Goal: Transaction & Acquisition: Purchase product/service

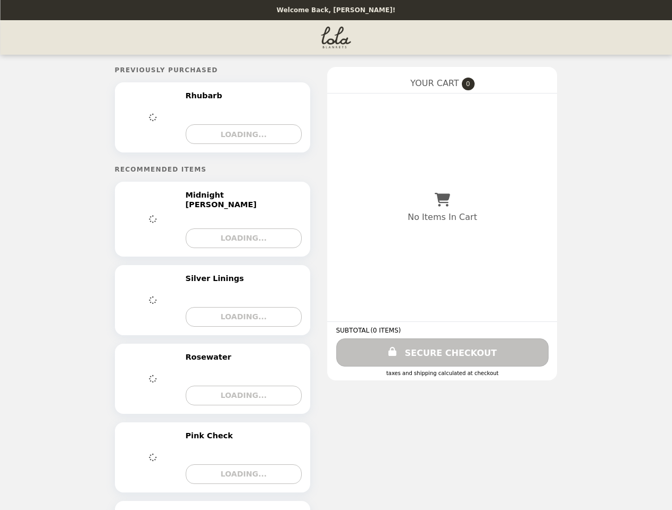
select select "****"
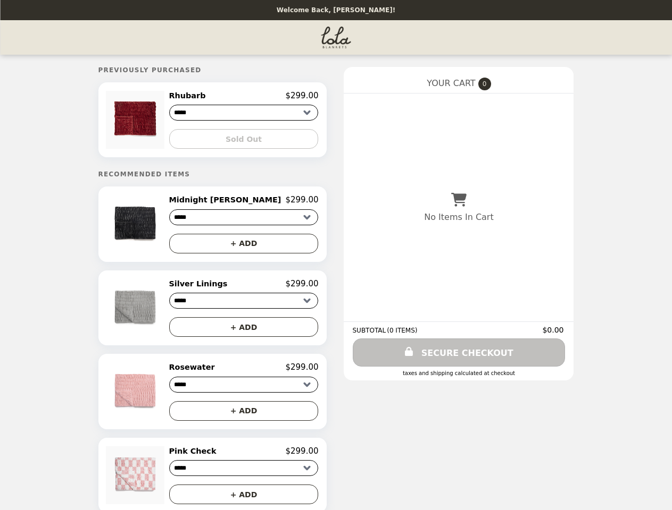
click at [164, 121] on img at bounding box center [136, 120] width 61 height 58
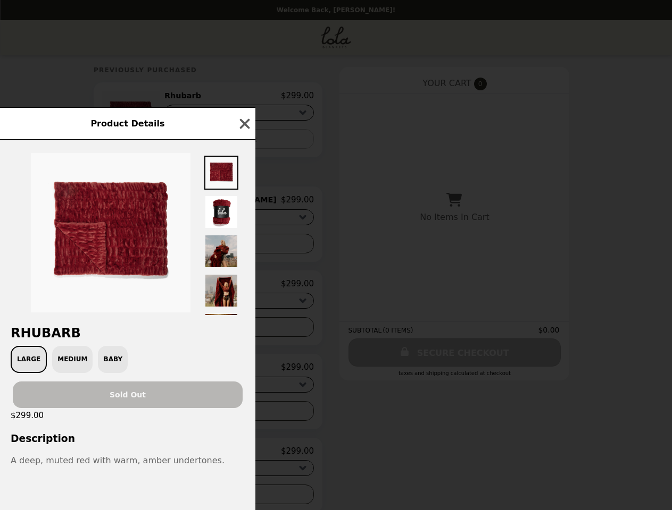
click at [244, 97] on div "Product Details Rhubarb Large Medium Baby Sold Out $299.00 Description A deep, …" at bounding box center [336, 255] width 672 height 510
click at [244, 141] on div at bounding box center [127, 227] width 255 height 175
click at [164, 228] on img at bounding box center [111, 233] width 160 height 160
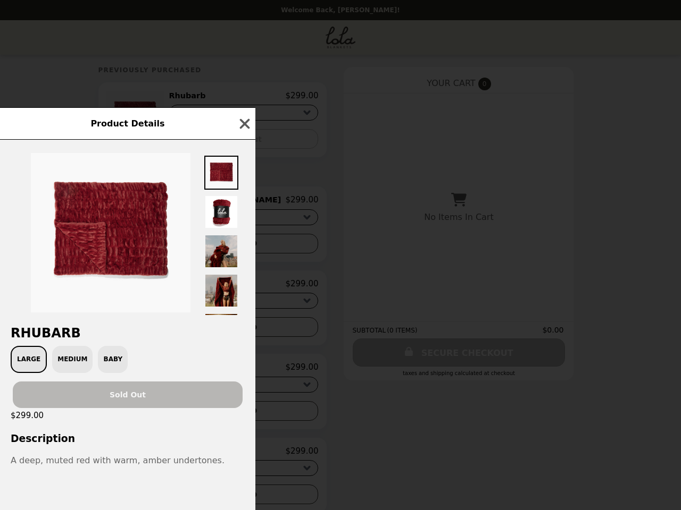
click at [244, 204] on div at bounding box center [127, 227] width 255 height 175
click at [244, 247] on div "Product Details Rhubarb Large Medium Baby Sold Out $299.00 Description A deep, …" at bounding box center [340, 255] width 681 height 510
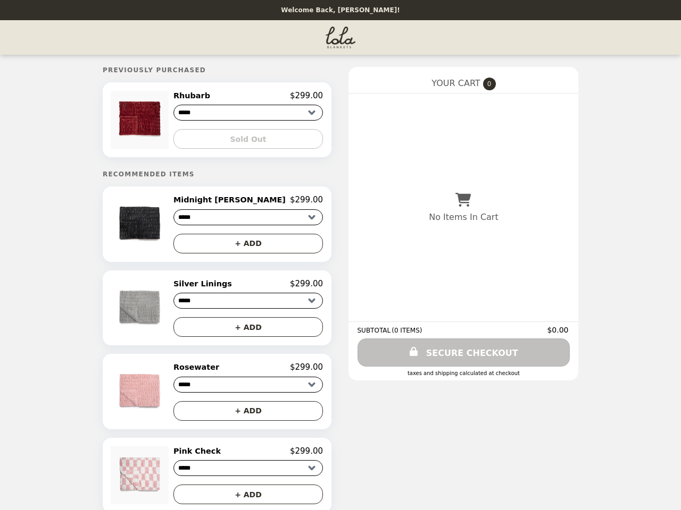
click at [164, 312] on img at bounding box center [141, 308] width 61 height 58
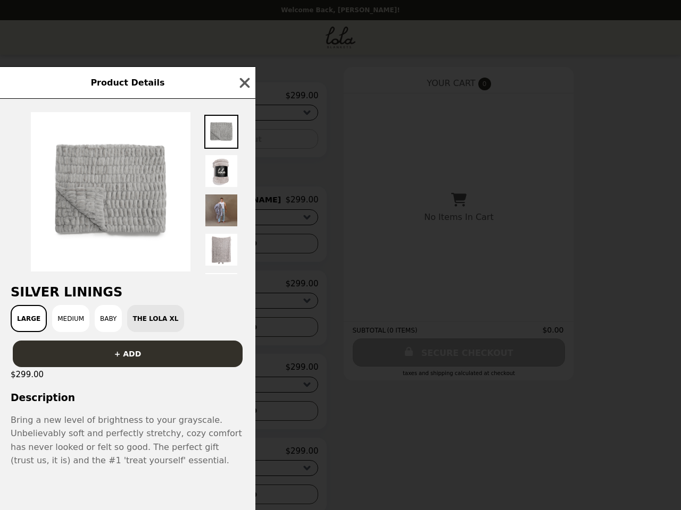
click at [244, 288] on div "Product Details Silver Linings Large Medium Baby The Lola XL + ADD $299.00 Desc…" at bounding box center [340, 255] width 681 height 510
click at [244, 332] on div "+ ADD" at bounding box center [127, 349] width 255 height 35
click at [164, 397] on h3 "Description" at bounding box center [127, 397] width 255 height 11
